Goal: Information Seeking & Learning: Learn about a topic

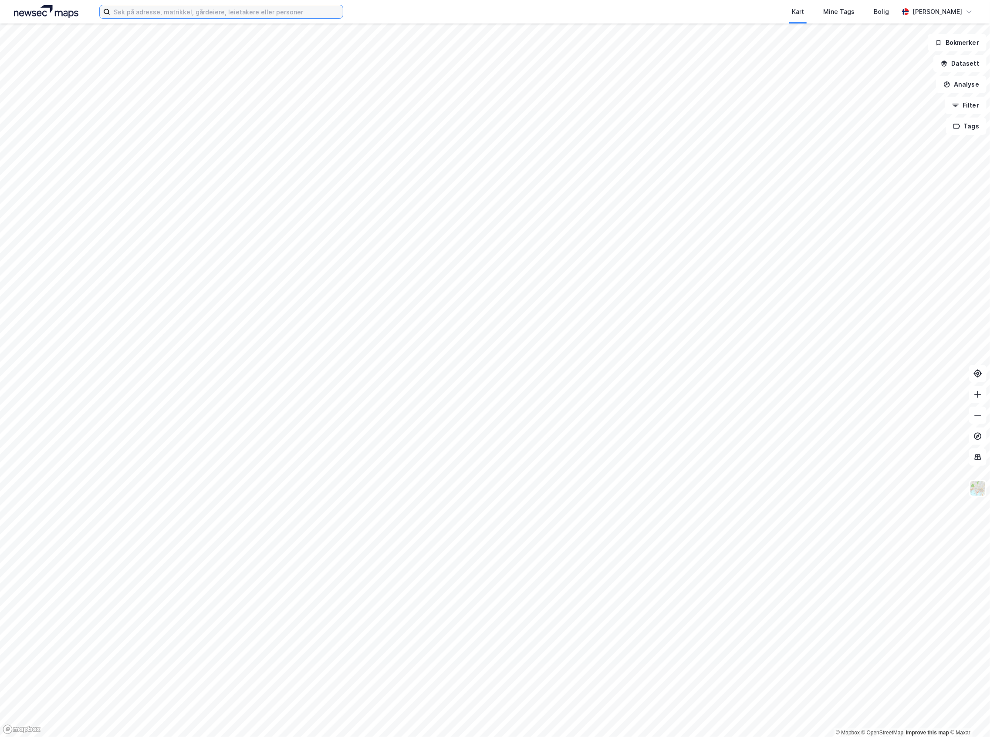
click at [212, 14] on input at bounding box center [226, 11] width 232 height 13
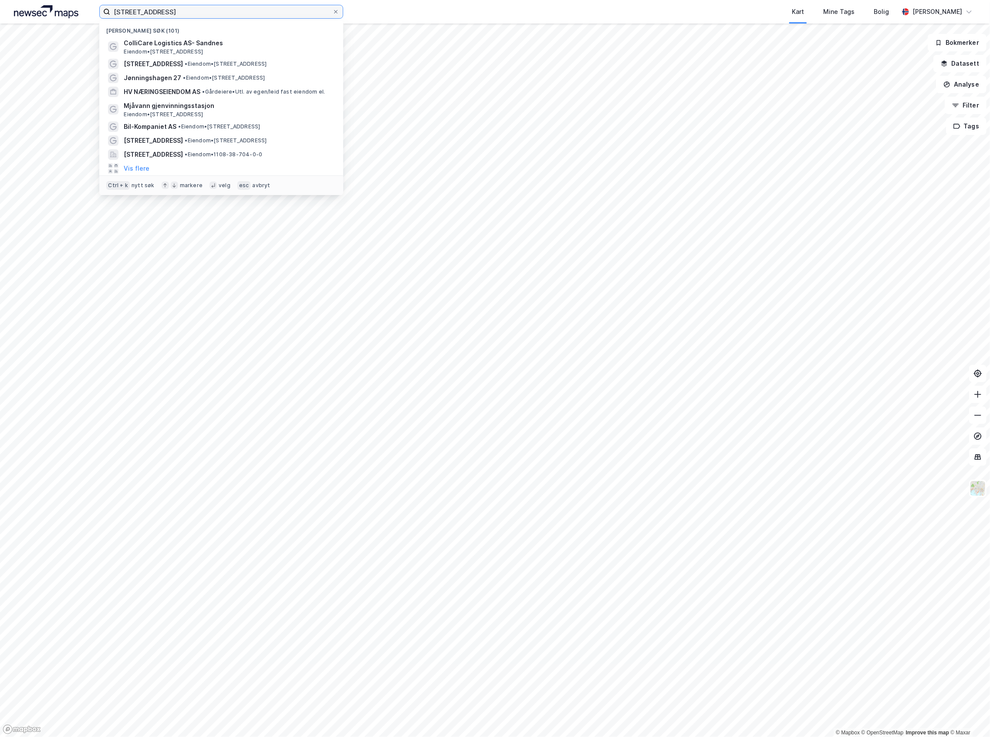
type input "[STREET_ADDRESS]"
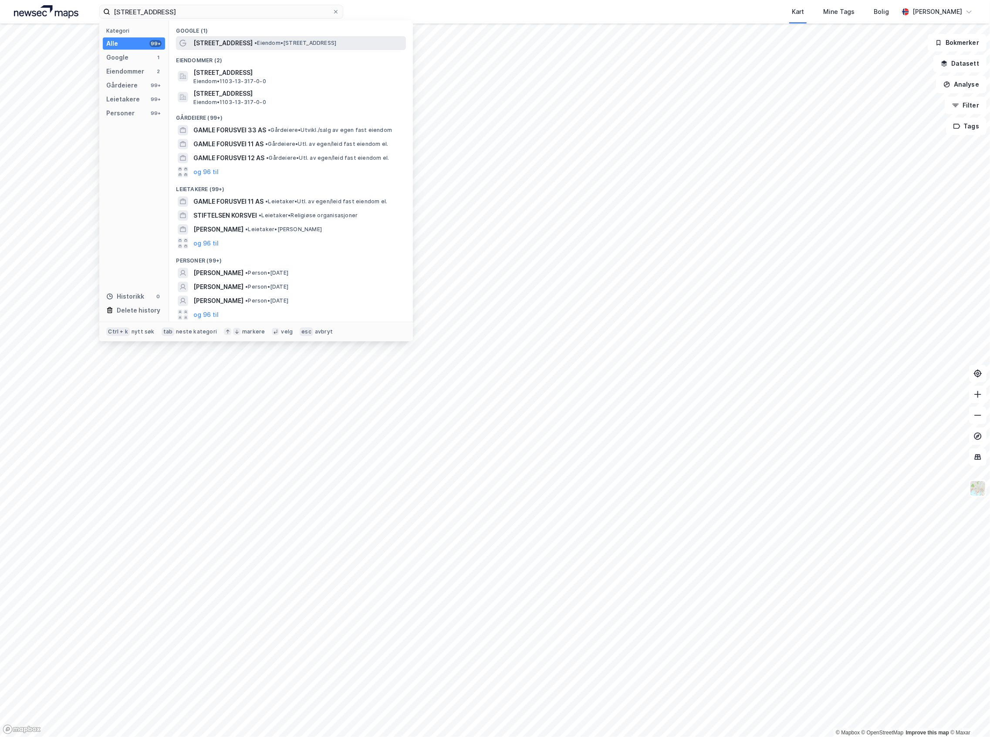
click at [285, 48] on div "[STREET_ADDRESS] • Eiendom • [STREET_ADDRESS]" at bounding box center [298, 43] width 211 height 10
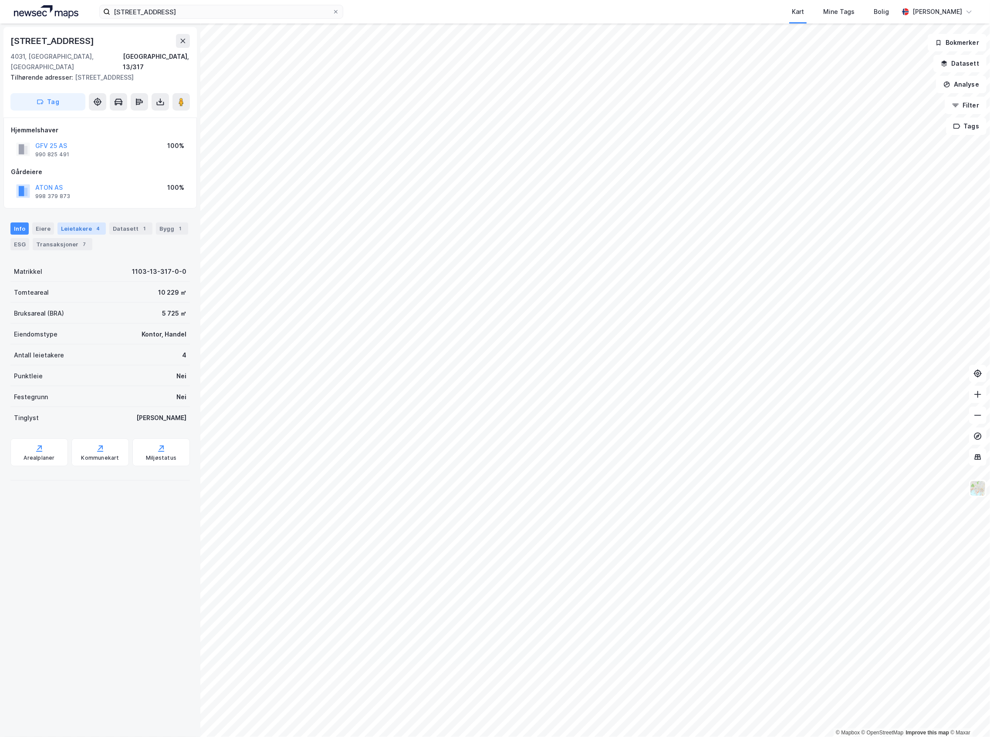
click at [94, 224] on div "4" at bounding box center [98, 228] width 9 height 9
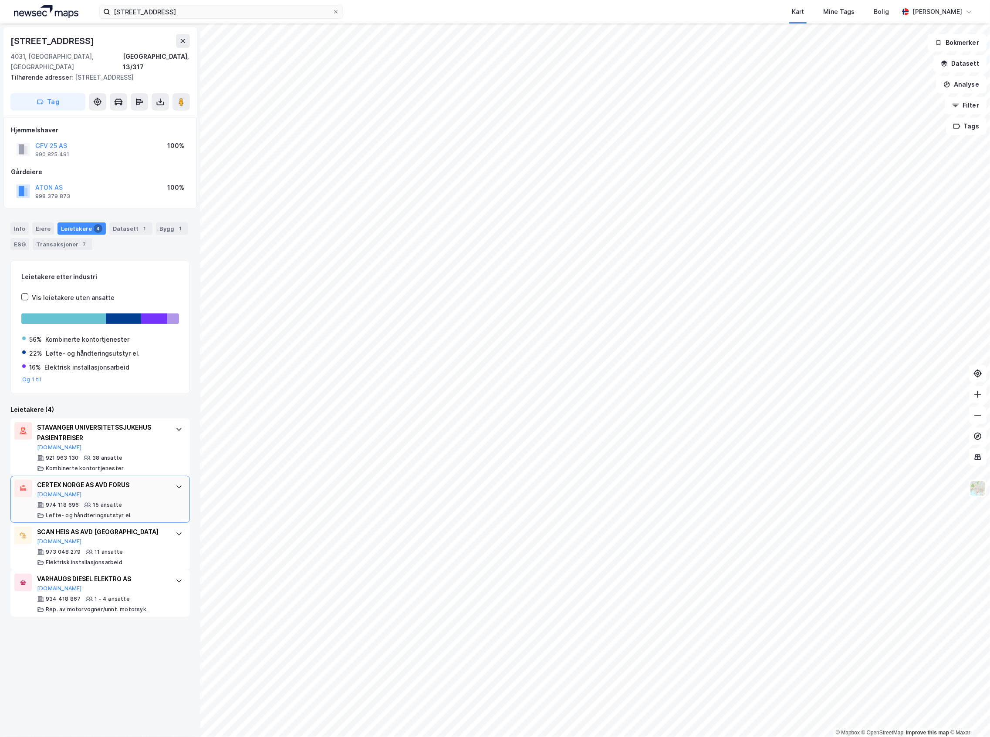
click at [138, 502] on div "974 118 696 15 ansatte Løfte- og håndteringsutstyr el." at bounding box center [102, 510] width 130 height 17
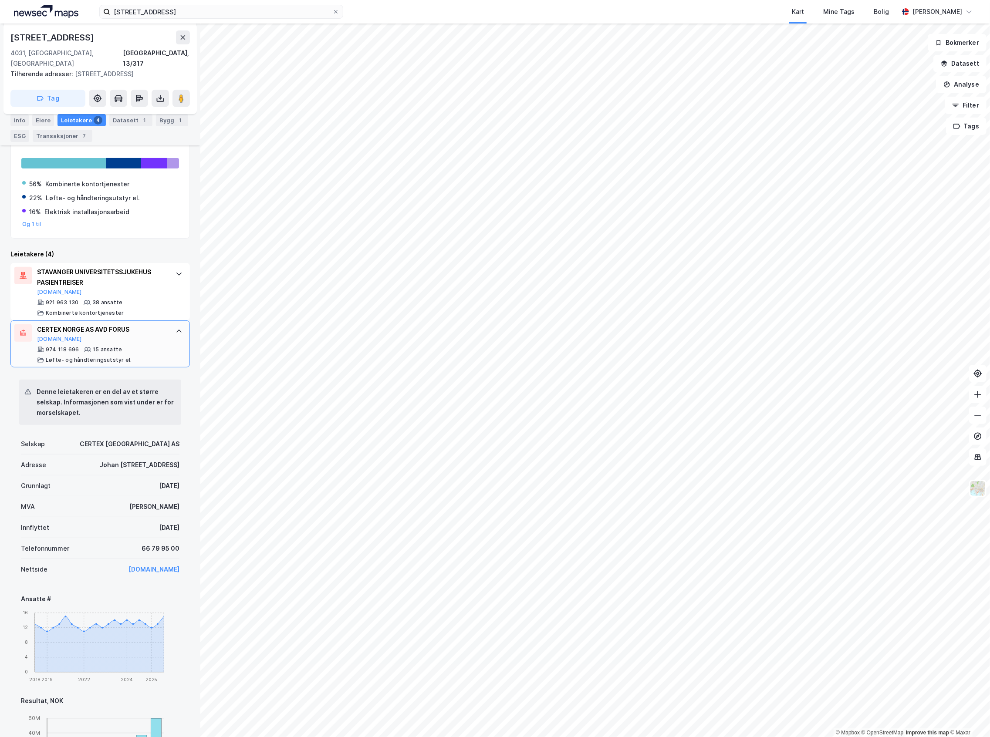
scroll to position [174, 0]
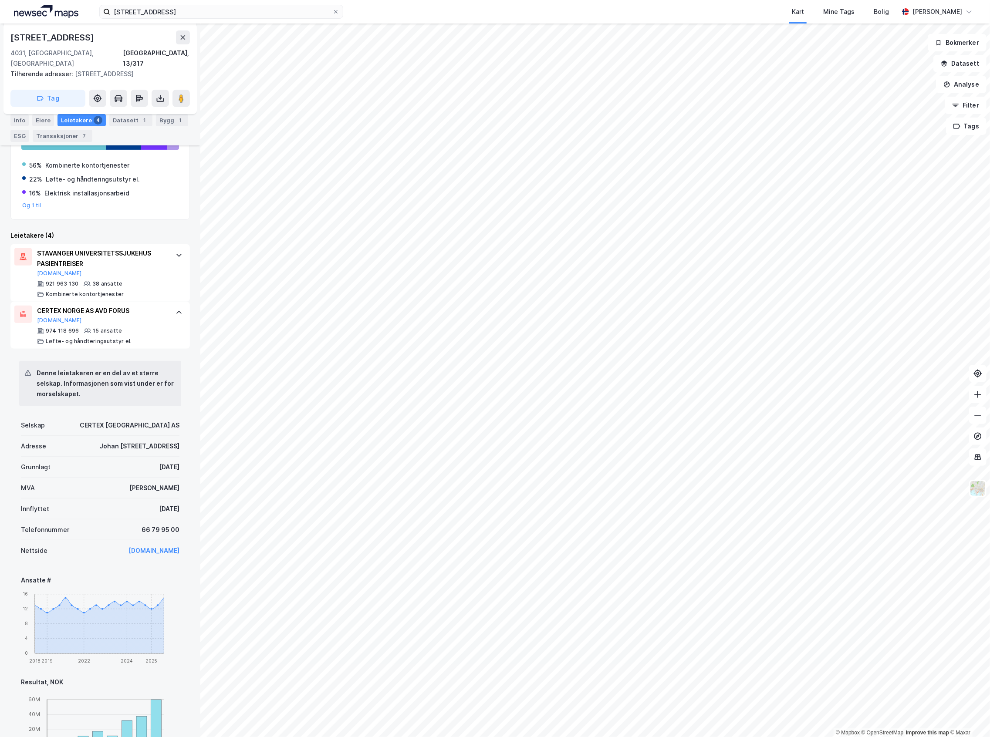
drag, startPoint x: 176, startPoint y: 499, endPoint x: 124, endPoint y: 502, distance: 52.4
click at [125, 502] on div "Denne leietakeren er en del av et større selskap. Informasjonen som vist under …" at bounding box center [99, 633] width 179 height 569
